Goal: Find specific page/section: Find specific page/section

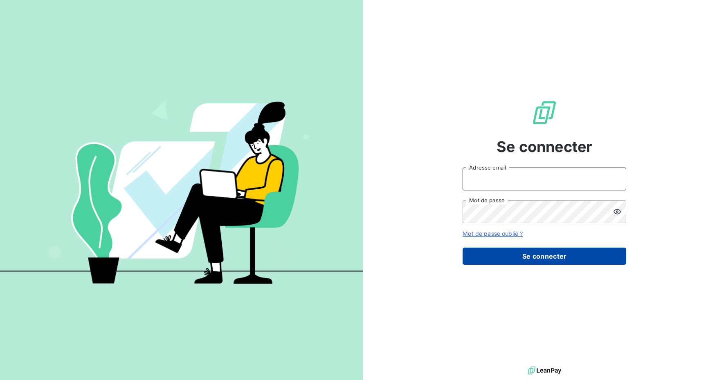
type input "[EMAIL_ADDRESS][DOMAIN_NAME]"
drag, startPoint x: 554, startPoint y: 257, endPoint x: 529, endPoint y: 252, distance: 25.8
click at [554, 258] on button "Se connecter" at bounding box center [545, 256] width 164 height 17
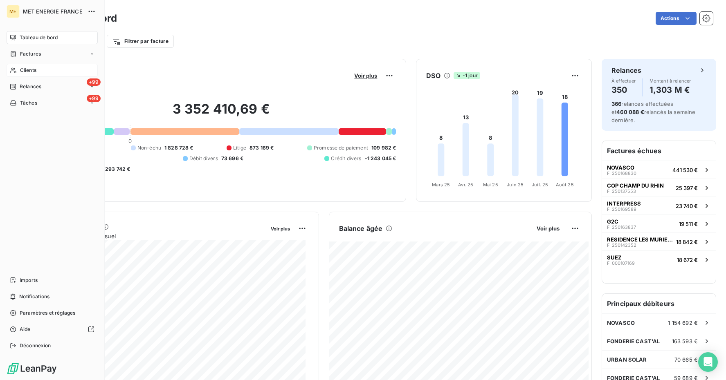
click at [28, 69] on span "Clients" at bounding box center [28, 70] width 16 height 7
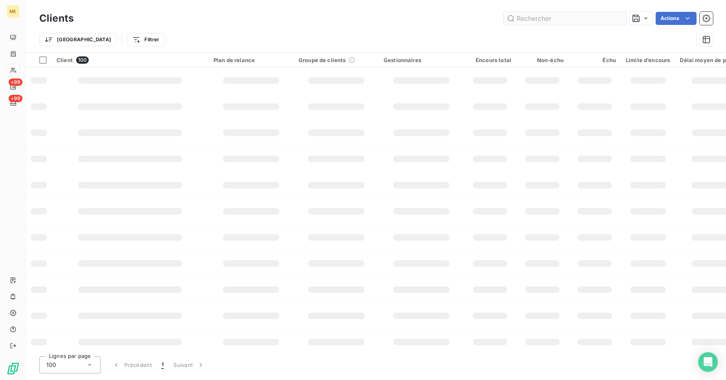
click at [548, 16] on input "text" at bounding box center [565, 18] width 123 height 13
click at [535, 20] on input "GI149041" at bounding box center [565, 18] width 123 height 13
click at [529, 19] on input "GI149041" at bounding box center [565, 18] width 123 height 13
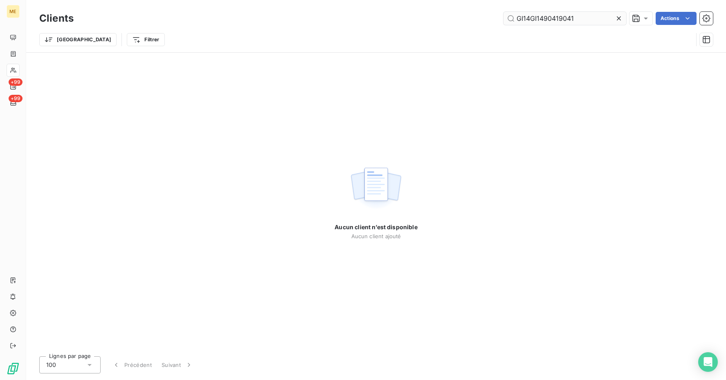
click at [586, 19] on input "GI14GI1490419041" at bounding box center [565, 18] width 123 height 13
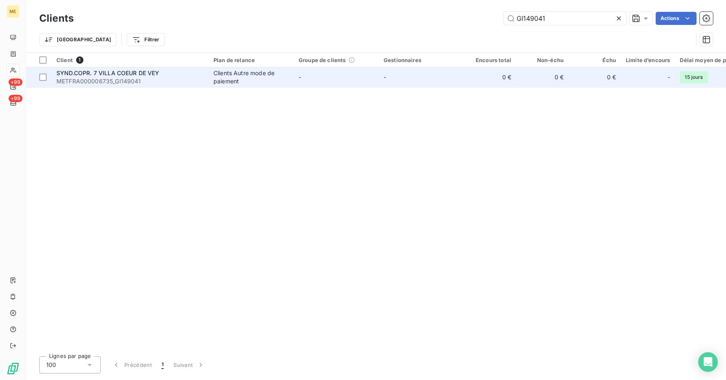
type input "GI149041"
click at [99, 76] on div "SYND.COPR. 7 VILLA COEUR DE VEY" at bounding box center [129, 73] width 147 height 8
